Goal: Task Accomplishment & Management: Complete application form

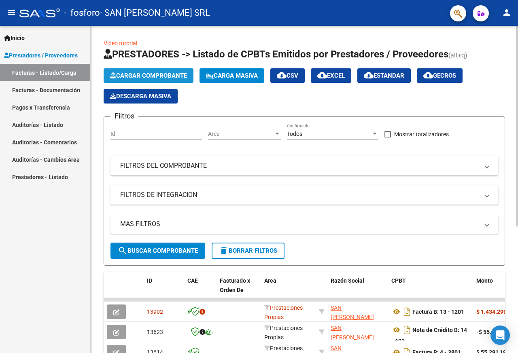
click at [181, 72] on span "Cargar Comprobante" at bounding box center [148, 75] width 77 height 7
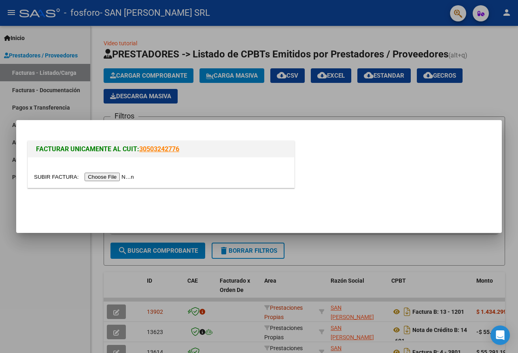
click at [91, 177] on input "file" at bounding box center [85, 177] width 102 height 8
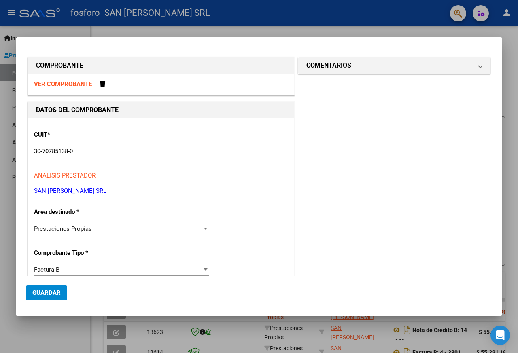
click at [96, 227] on div "Prestaciones Propias" at bounding box center [118, 228] width 168 height 7
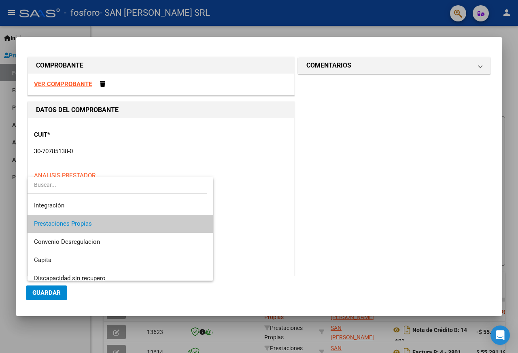
scroll to position [60, 0]
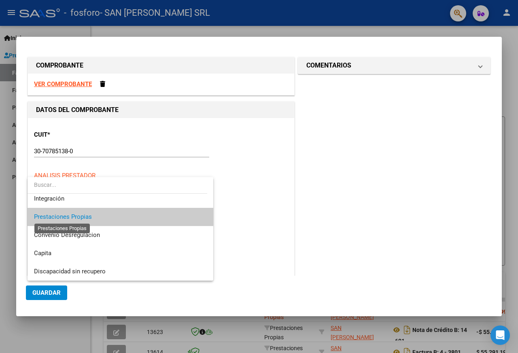
click at [90, 218] on span "Prestaciones Propias" at bounding box center [63, 216] width 58 height 7
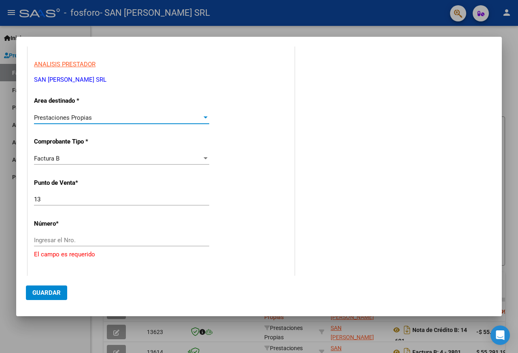
scroll to position [121, 0]
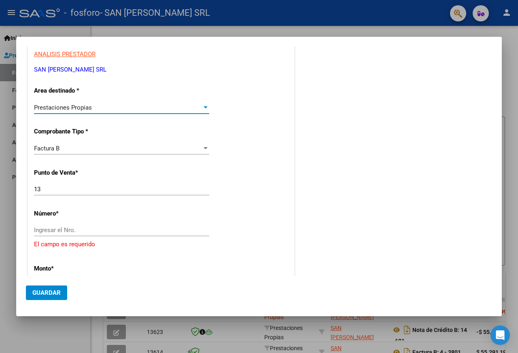
click at [74, 192] on input "13" at bounding box center [121, 189] width 175 height 7
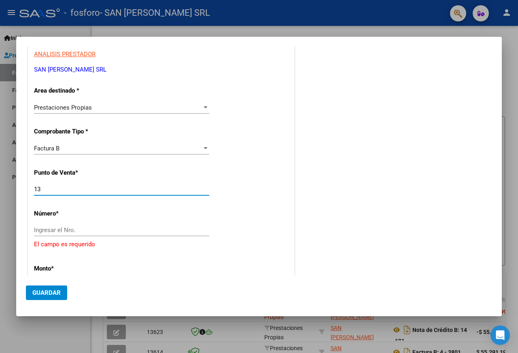
type input "1"
type input "4"
click at [51, 224] on div "Ingresar el Nro." at bounding box center [121, 230] width 175 height 12
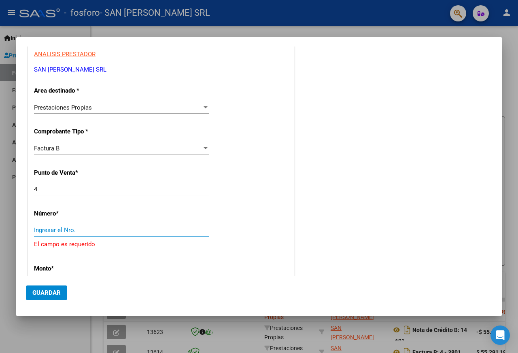
click at [53, 229] on input "Ingresar el Nro." at bounding box center [121, 230] width 175 height 7
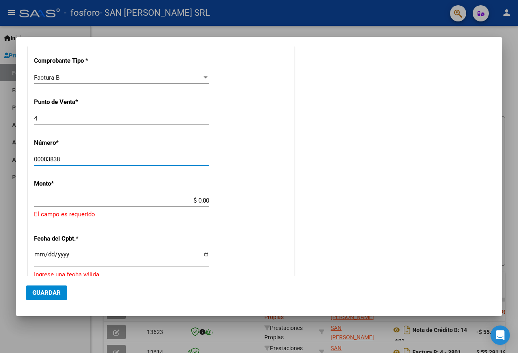
scroll to position [202, 0]
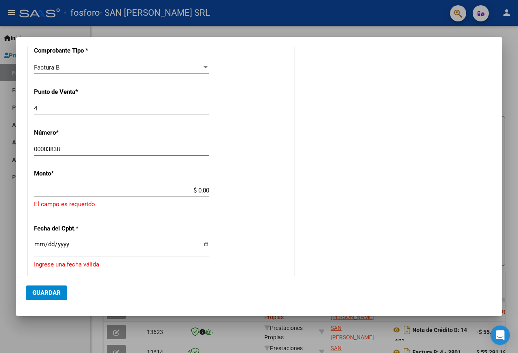
type input "00003838"
click at [183, 191] on input "$ 0,00" at bounding box center [121, 190] width 175 height 7
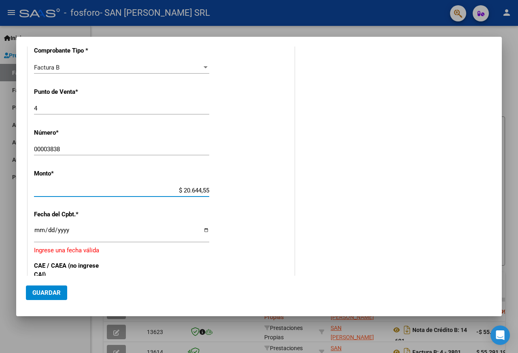
type input "$ 206.445,54"
click at [203, 231] on input "Ingresar la fecha" at bounding box center [121, 233] width 175 height 13
type input "[DATE]"
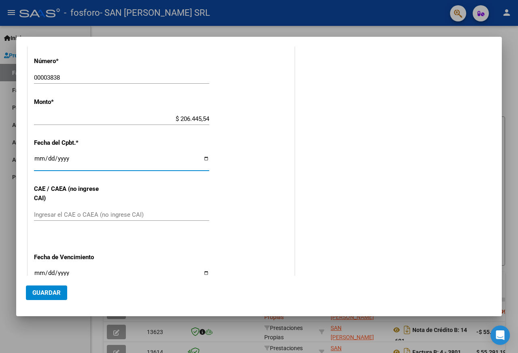
scroll to position [283, 0]
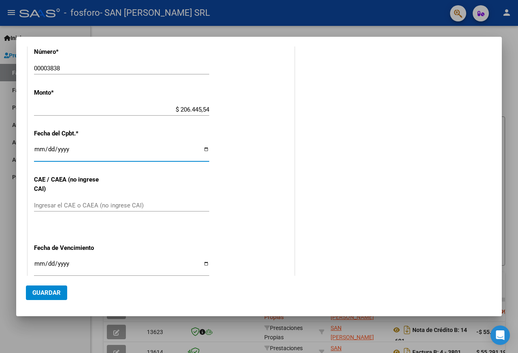
click at [109, 205] on input "Ingresar el CAE o CAEA (no ingrese CAI)" at bounding box center [121, 205] width 175 height 7
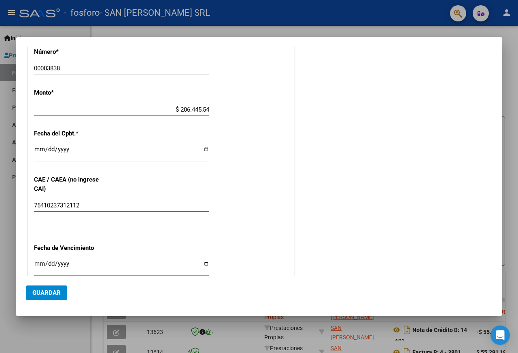
type input "75410237312112"
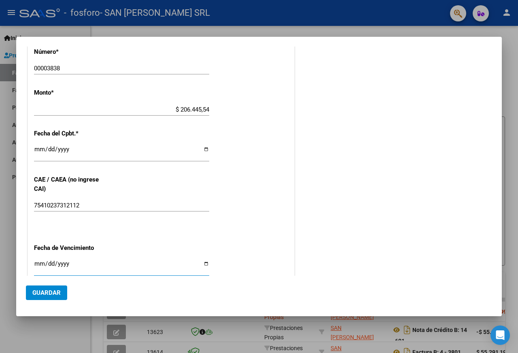
click at [100, 267] on input "Ingresar la fecha" at bounding box center [121, 266] width 175 height 13
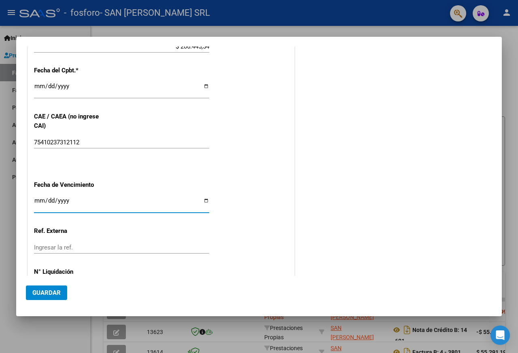
scroll to position [364, 0]
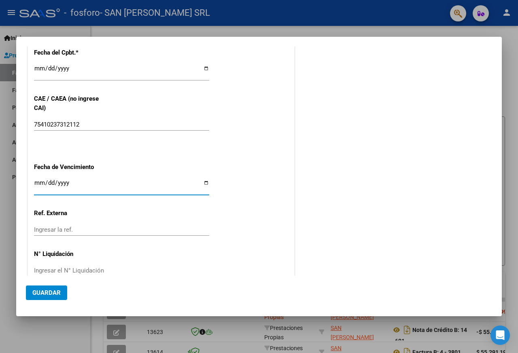
click at [205, 182] on input "Ingresar la fecha" at bounding box center [121, 186] width 175 height 13
type input "[DATE]"
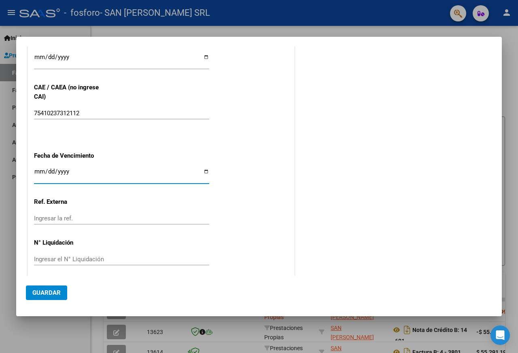
scroll to position [381, 0]
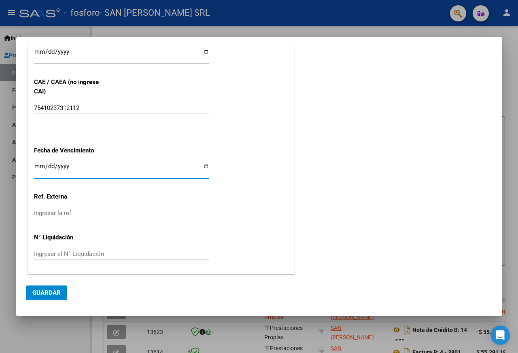
click at [38, 291] on span "Guardar" at bounding box center [46, 292] width 28 height 7
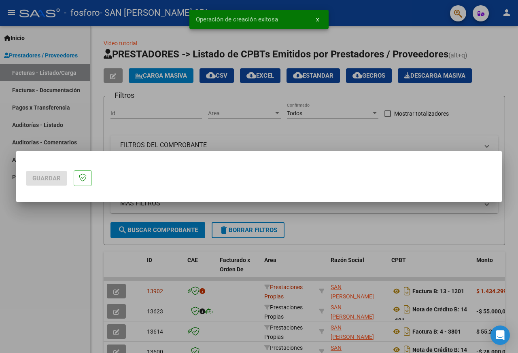
scroll to position [0, 0]
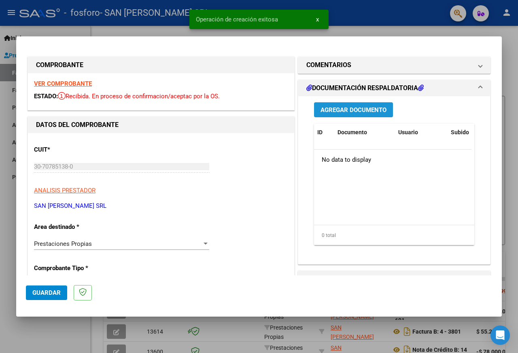
click at [377, 112] on span "Agregar Documento" at bounding box center [353, 109] width 66 height 7
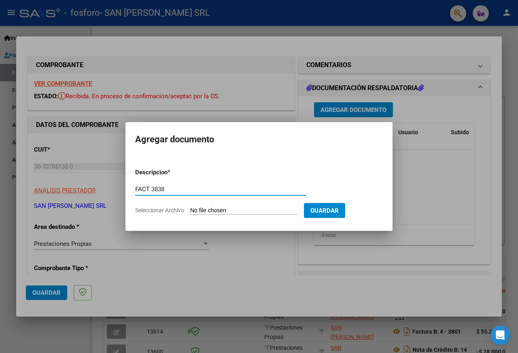
type input "FACT 3838"
click at [203, 209] on input "Seleccionar Archivo" at bounding box center [243, 211] width 107 height 8
type input "C:\fakepath\OSPIF FCN°3838_0001.pdf"
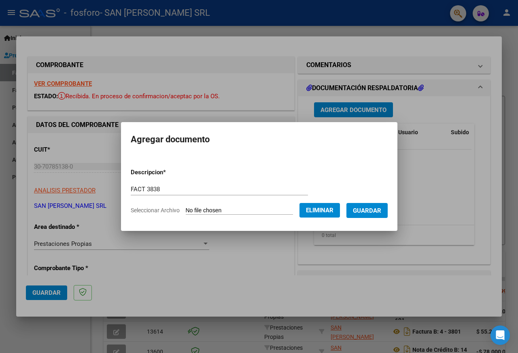
click at [371, 210] on span "Guardar" at bounding box center [367, 210] width 28 height 7
